Goal: Information Seeking & Learning: Find contact information

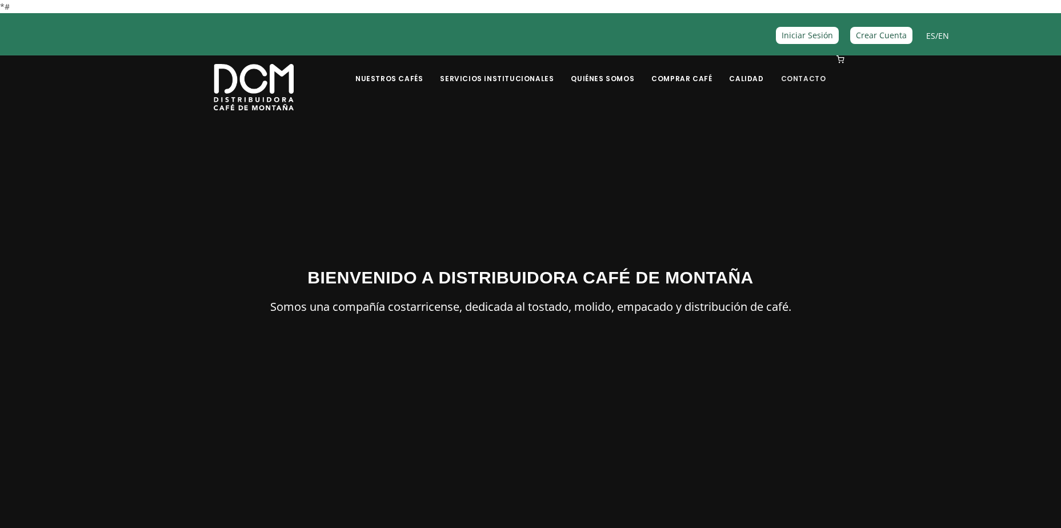
click at [801, 79] on link "Contacto" at bounding box center [803, 70] width 59 height 27
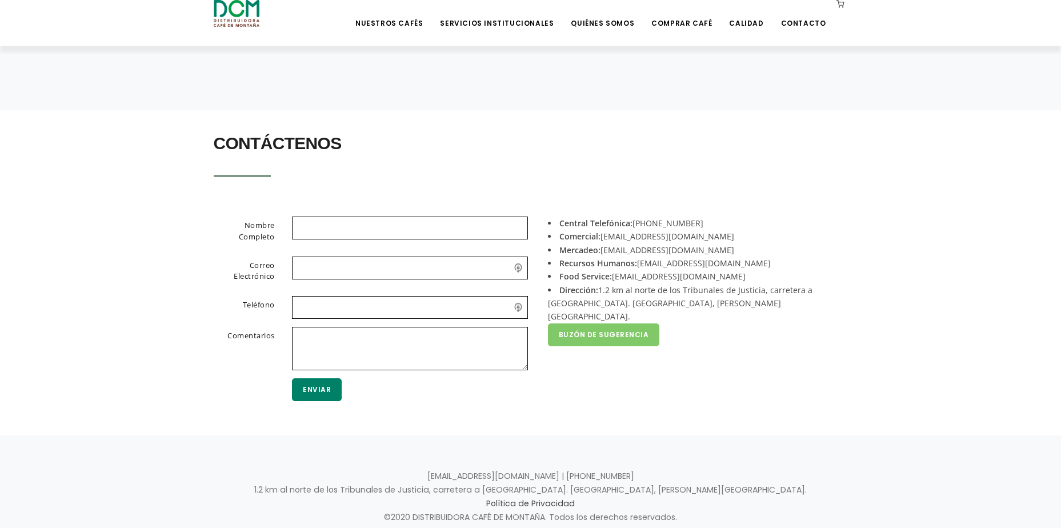
scroll to position [212, 0]
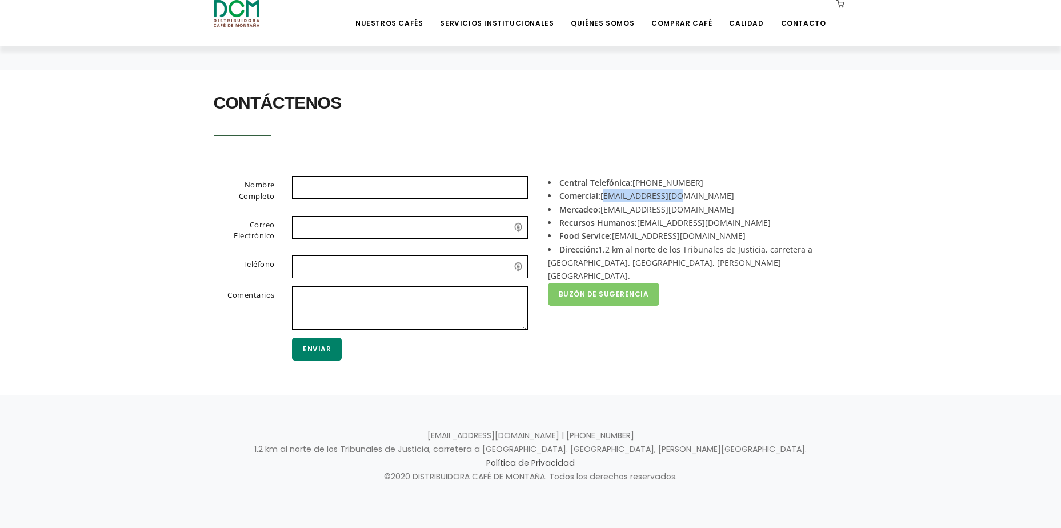
drag, startPoint x: 687, startPoint y: 198, endPoint x: 602, endPoint y: 199, distance: 85.1
click at [602, 199] on li "Comercial: [EMAIL_ADDRESS][DOMAIN_NAME]" at bounding box center [693, 195] width 291 height 13
copy li "[EMAIL_ADDRESS][DOMAIN_NAME]"
click at [642, 199] on li "Comercial: [EMAIL_ADDRESS][DOMAIN_NAME]" at bounding box center [693, 195] width 291 height 13
drag, startPoint x: 677, startPoint y: 196, endPoint x: 611, endPoint y: 198, distance: 66.8
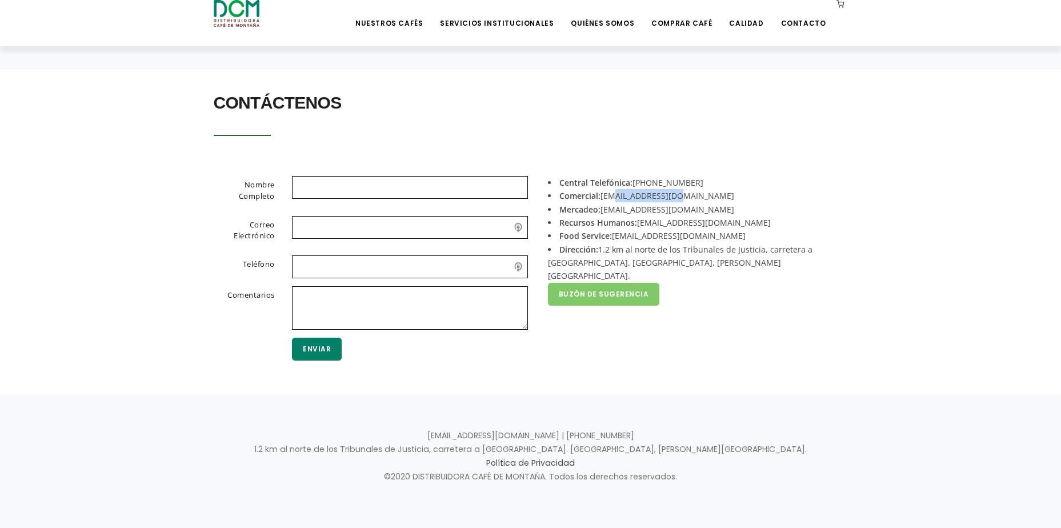
click at [611, 198] on li "Comercial: [EMAIL_ADDRESS][DOMAIN_NAME]" at bounding box center [693, 195] width 291 height 13
click at [691, 196] on li "Comercial: [EMAIL_ADDRESS][DOMAIN_NAME]" at bounding box center [693, 195] width 291 height 13
drag, startPoint x: 690, startPoint y: 196, endPoint x: 604, endPoint y: 192, distance: 86.3
click at [604, 192] on li "Comercial: [EMAIL_ADDRESS][DOMAIN_NAME]" at bounding box center [693, 195] width 291 height 13
drag, startPoint x: 688, startPoint y: 206, endPoint x: 603, endPoint y: 213, distance: 84.8
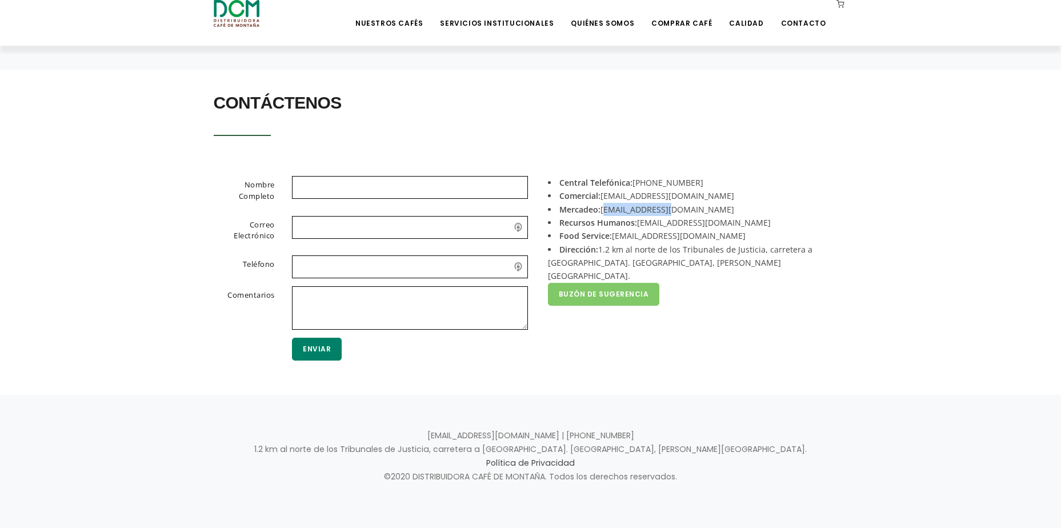
click at [603, 213] on li "Mercadeo: [EMAIL_ADDRESS][DOMAIN_NAME]" at bounding box center [693, 209] width 291 height 13
copy li "[EMAIL_ADDRESS][DOMAIN_NAME]"
